Goal: Transaction & Acquisition: Purchase product/service

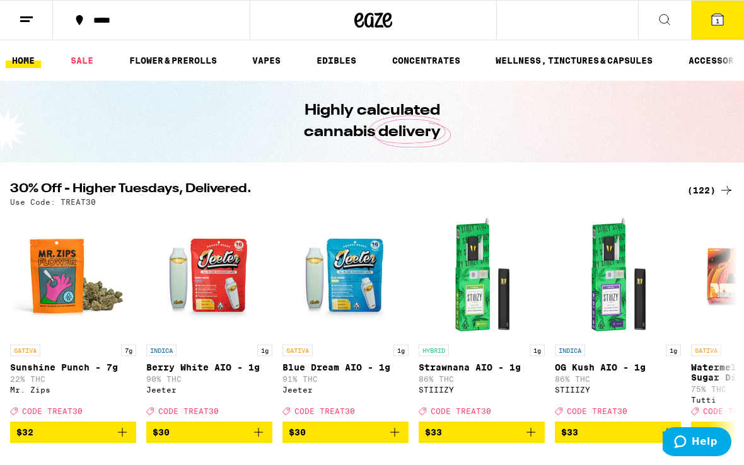
click at [716, 15] on icon at bounding box center [716, 19] width 11 height 11
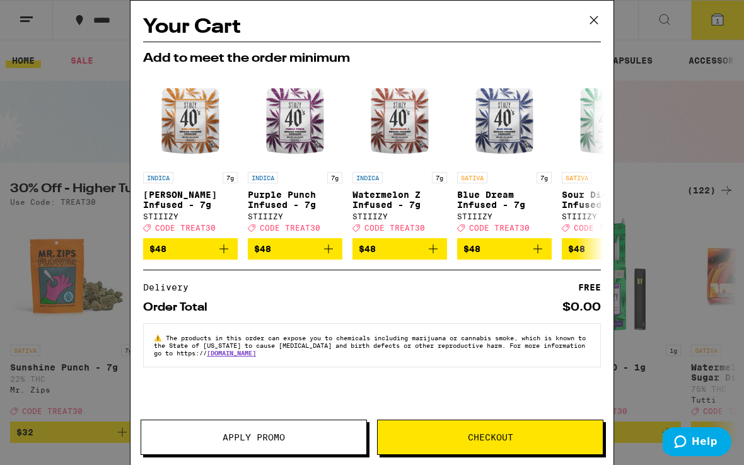
click at [585, 21] on icon at bounding box center [593, 20] width 19 height 19
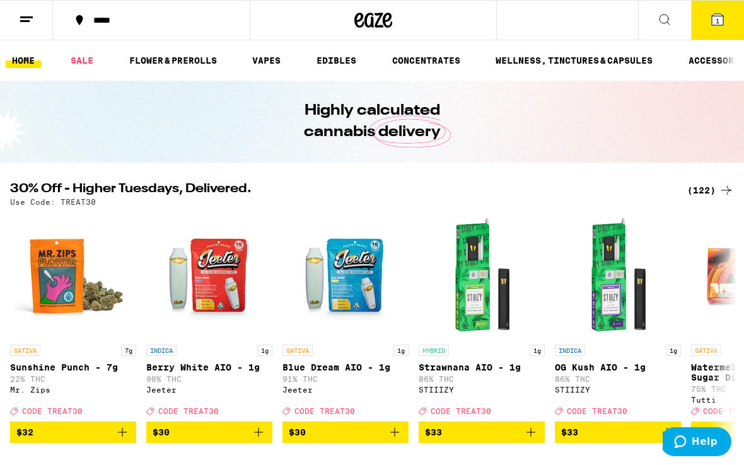
click at [19, 18] on icon at bounding box center [26, 19] width 15 height 15
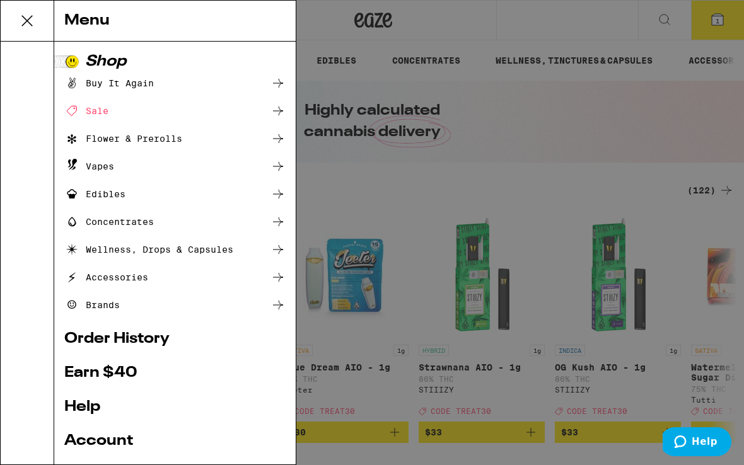
click at [413, 92] on div "Menu Shop Buy It Again Sale Flower & Prerolls Vapes Edibles Concentrates Wellne…" at bounding box center [372, 232] width 744 height 465
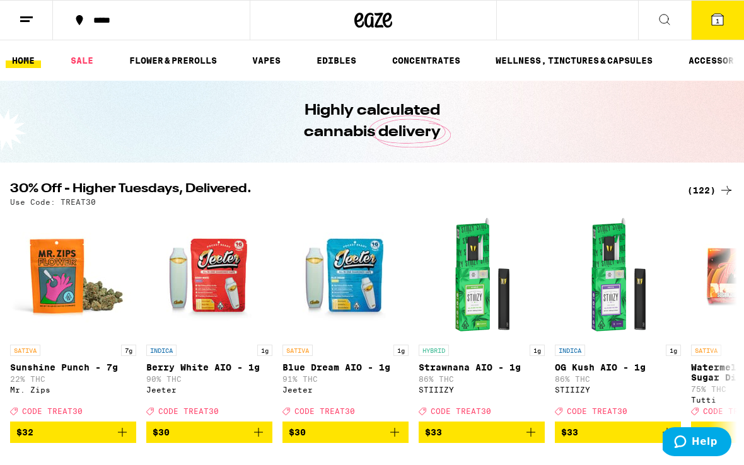
click at [662, 16] on icon at bounding box center [664, 19] width 15 height 15
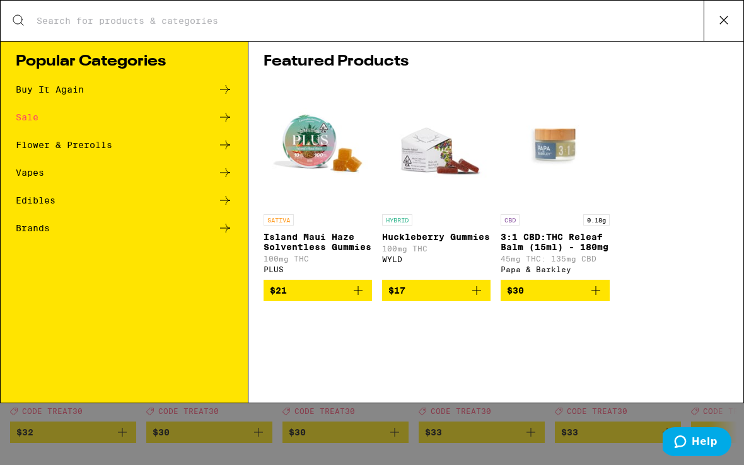
click at [315, 18] on input "Search for Products" at bounding box center [369, 20] width 667 height 11
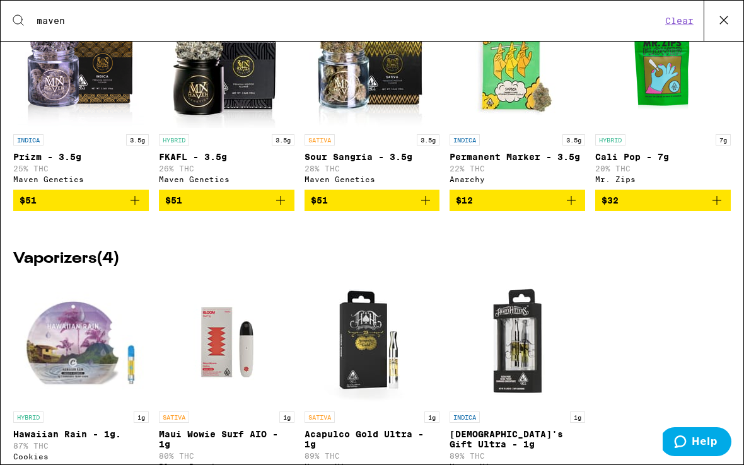
scroll to position [106, 0]
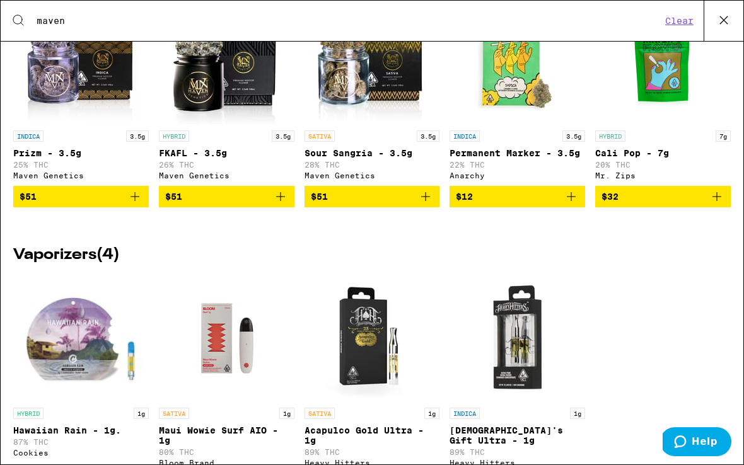
type input "maven"
click at [424, 204] on icon "Add to bag" at bounding box center [425, 196] width 15 height 15
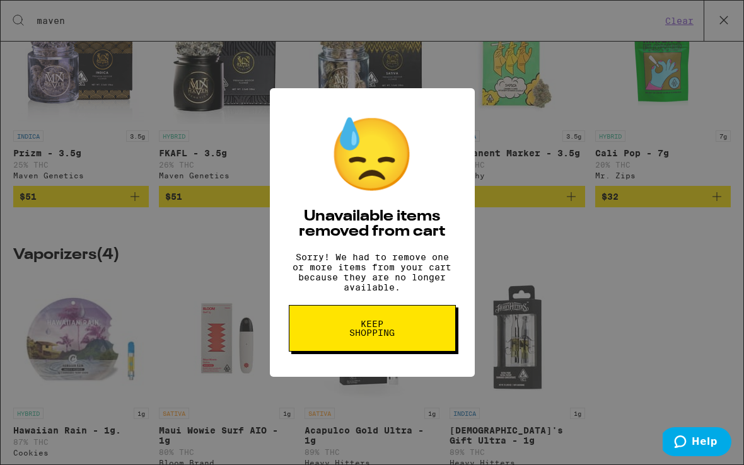
click at [370, 325] on span "Keep Shopping" at bounding box center [372, 328] width 65 height 18
